Goal: Task Accomplishment & Management: Manage account settings

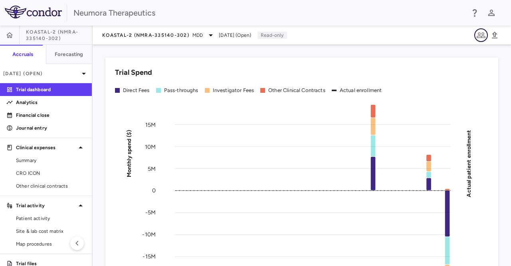
click at [482, 37] on icon "button" at bounding box center [482, 35] width 10 height 10
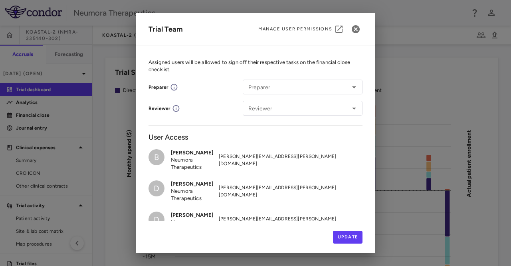
click at [182, 161] on p "Neumora Therapeutics" at bounding box center [195, 163] width 48 height 14
click at [360, 31] on icon "button" at bounding box center [356, 29] width 8 height 8
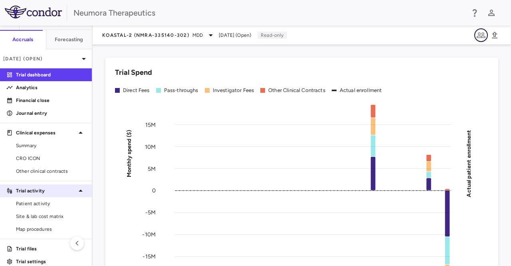
scroll to position [22, 0]
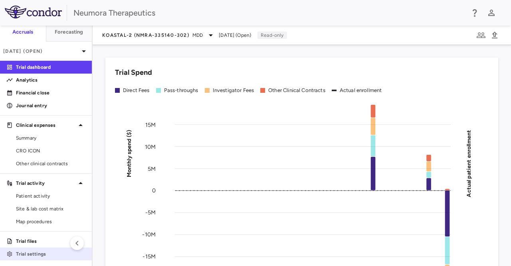
click at [28, 254] on p "Trial settings" at bounding box center [51, 253] width 70 height 7
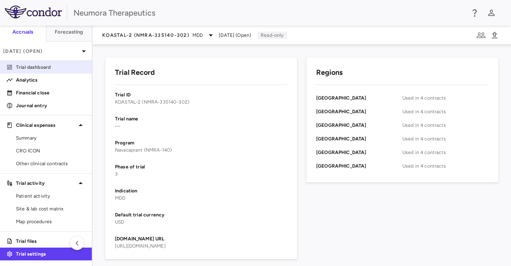
click at [41, 68] on p "Trial dashboard" at bounding box center [51, 67] width 70 height 7
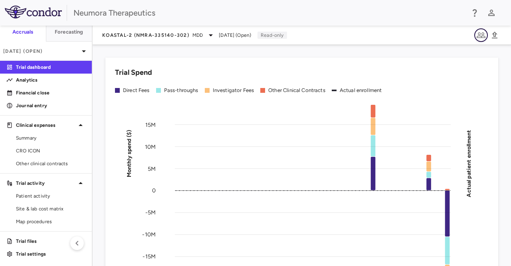
click at [483, 35] on icon "button" at bounding box center [482, 35] width 10 height 10
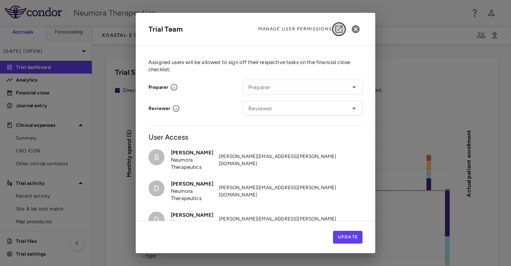
click at [337, 30] on icon "button" at bounding box center [339, 29] width 10 height 10
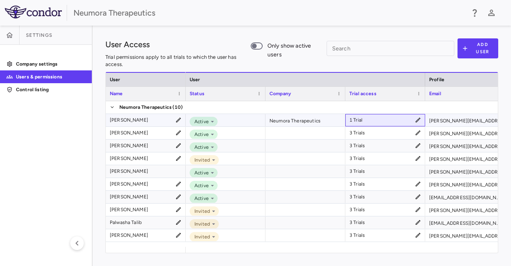
click at [418, 118] on icon at bounding box center [418, 120] width 6 height 6
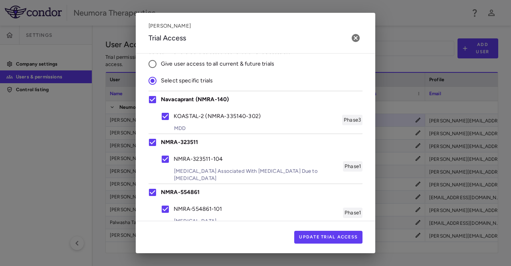
scroll to position [20, 0]
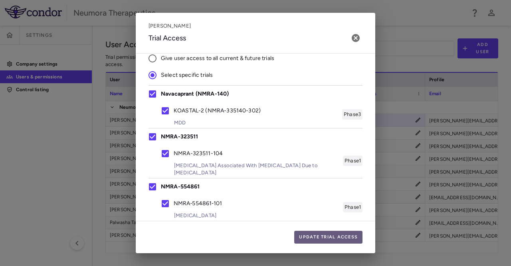
click at [338, 236] on button "Update Trial Access" at bounding box center [328, 237] width 68 height 13
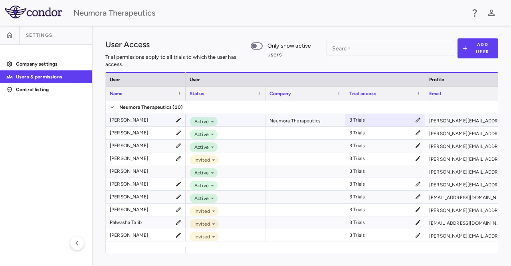
click at [137, 120] on div "[PERSON_NAME]" at bounding box center [129, 119] width 38 height 13
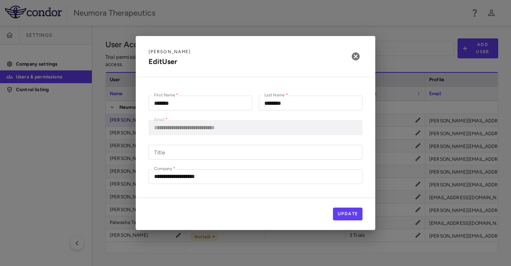
click at [137, 120] on div "**********" at bounding box center [256, 141] width 240 height 114
click at [359, 53] on icon "button" at bounding box center [356, 57] width 10 height 10
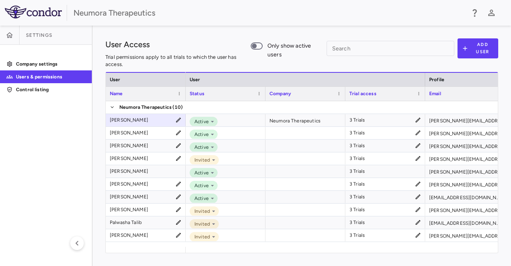
click at [50, 76] on p "Users & permissions" at bounding box center [51, 76] width 70 height 7
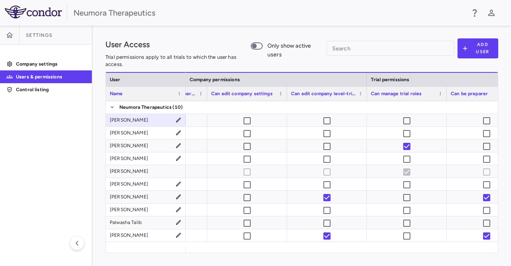
scroll to position [0, 0]
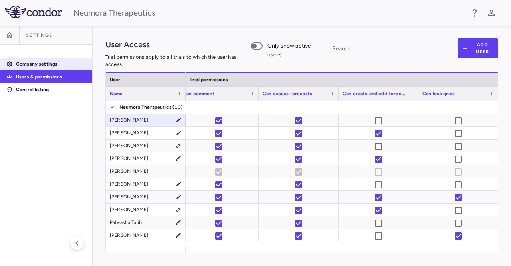
click at [49, 62] on p "Company settings" at bounding box center [51, 63] width 70 height 7
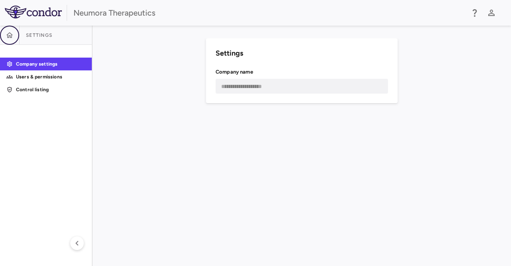
click at [13, 32] on icon "button" at bounding box center [10, 35] width 8 height 8
